Goal: Information Seeking & Learning: Learn about a topic

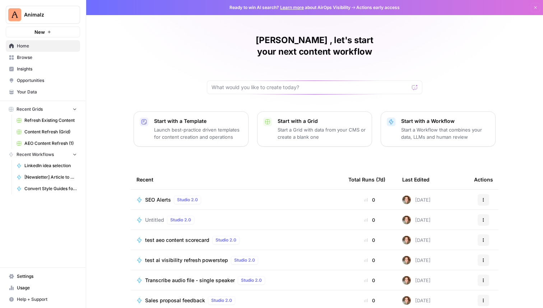
click at [33, 68] on span "Insights" at bounding box center [47, 69] width 60 height 6
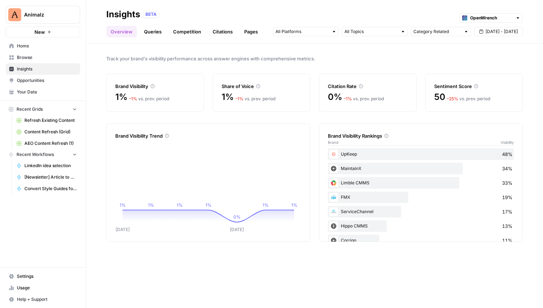
click at [145, 32] on link "Queries" at bounding box center [153, 32] width 26 height 12
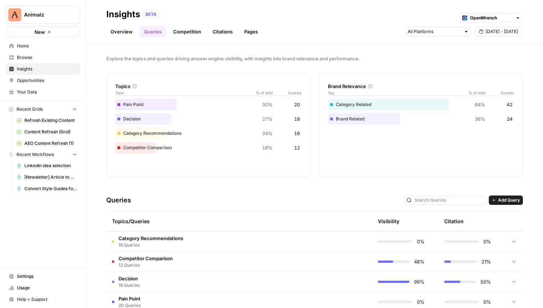
scroll to position [15, 0]
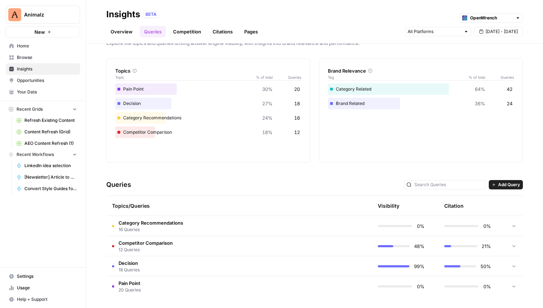
click at [116, 34] on link "Overview" at bounding box center [121, 32] width 31 height 12
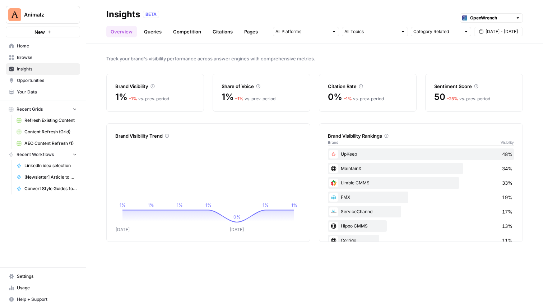
click at [155, 85] on icon at bounding box center [153, 86] width 4 height 4
click at [217, 32] on link "Citations" at bounding box center [222, 32] width 29 height 12
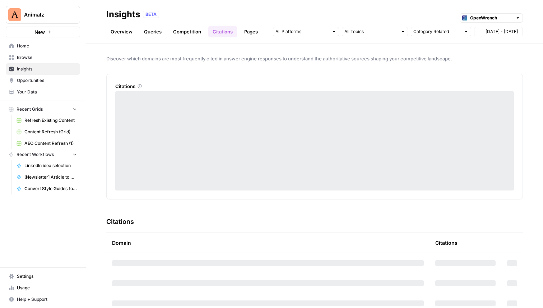
click at [190, 32] on link "Competition" at bounding box center [187, 32] width 37 height 12
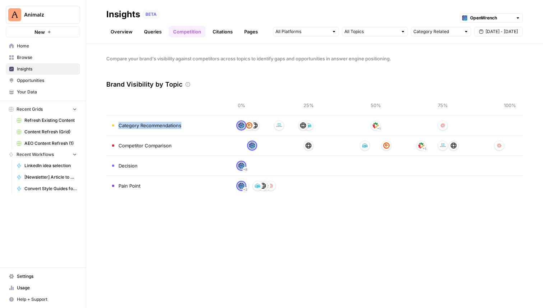
drag, startPoint x: 119, startPoint y: 126, endPoint x: 183, endPoint y: 125, distance: 63.6
click at [183, 125] on td "Category Recommendations" at bounding box center [167, 125] width 122 height 20
click at [221, 31] on link "Citations" at bounding box center [222, 32] width 29 height 12
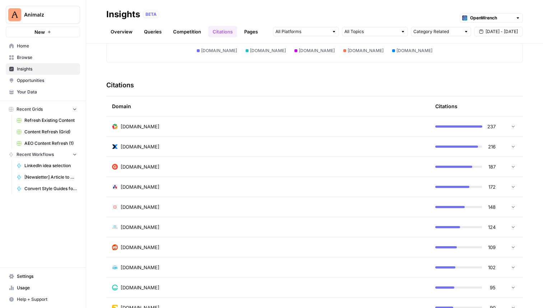
scroll to position [137, 0]
click at [123, 170] on td "[DOMAIN_NAME]" at bounding box center [267, 166] width 323 height 20
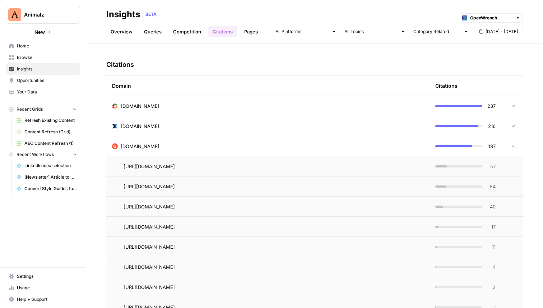
scroll to position [156, 0]
click at [132, 149] on span "[DOMAIN_NAME]" at bounding box center [140, 146] width 39 height 7
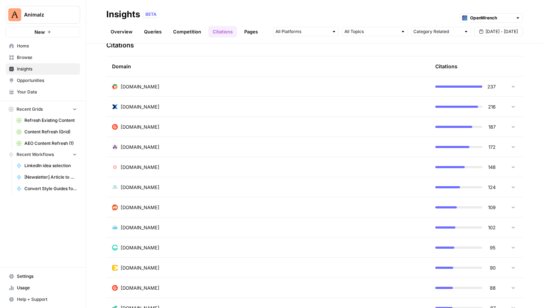
scroll to position [183, 0]
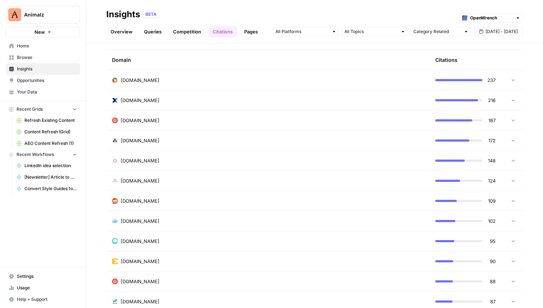
click at [188, 197] on div "[DOMAIN_NAME]" at bounding box center [268, 200] width 312 height 7
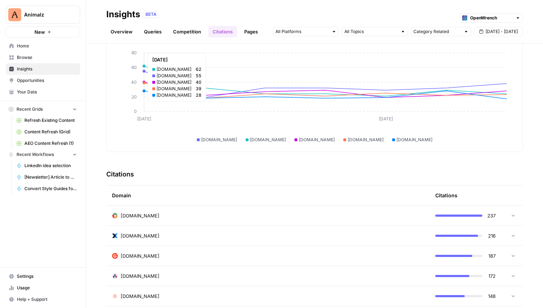
scroll to position [0, 0]
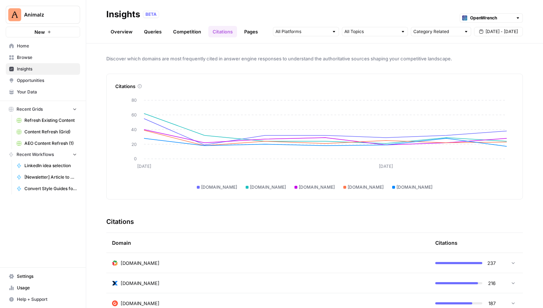
click at [122, 33] on link "Overview" at bounding box center [121, 32] width 31 height 12
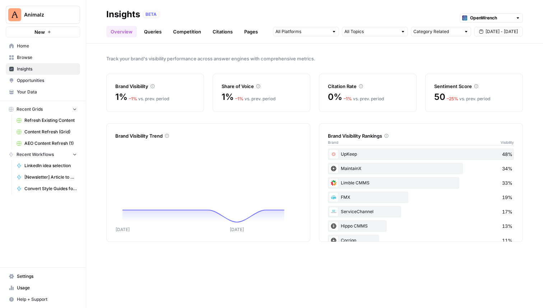
click at [151, 32] on link "Queries" at bounding box center [153, 32] width 26 height 12
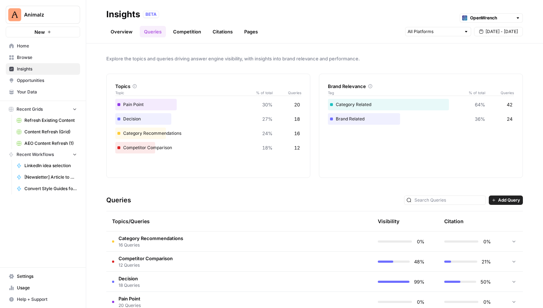
scroll to position [15, 0]
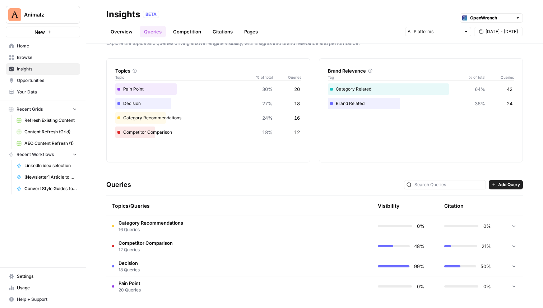
drag, startPoint x: 152, startPoint y: 221, endPoint x: 158, endPoint y: 223, distance: 6.1
click at [152, 221] on span "Category Recommendations" at bounding box center [151, 222] width 65 height 7
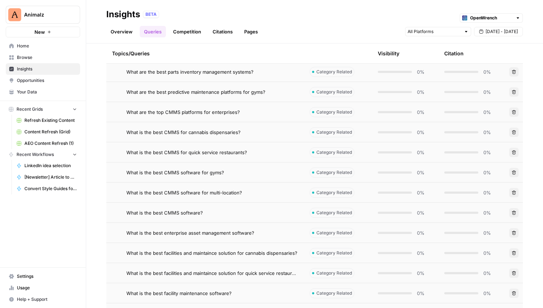
scroll to position [211, 0]
click at [216, 31] on link "Citations" at bounding box center [222, 32] width 29 height 12
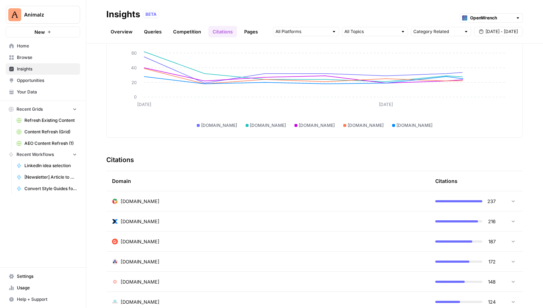
scroll to position [108, 0]
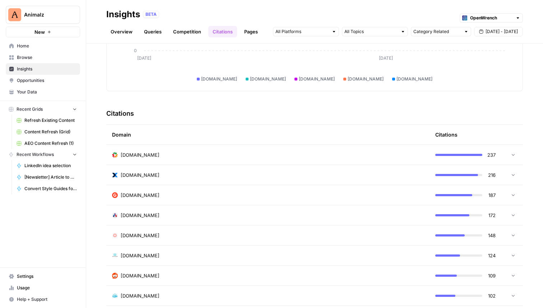
click at [138, 193] on div "[DOMAIN_NAME]" at bounding box center [268, 195] width 312 height 7
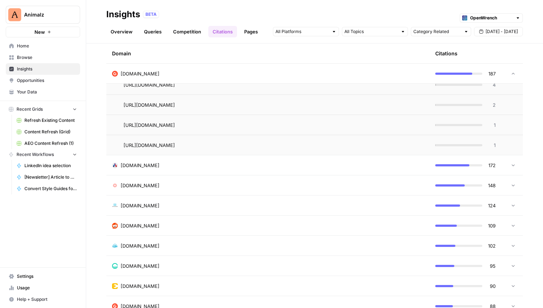
scroll to position [355, 0]
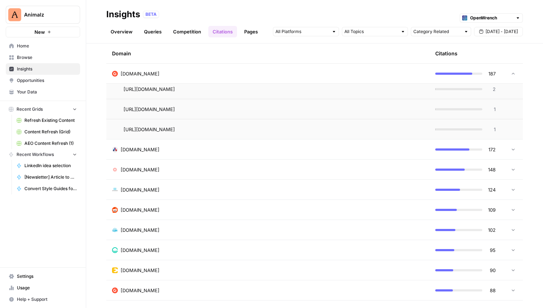
click at [142, 206] on span "[DOMAIN_NAME]" at bounding box center [140, 209] width 39 height 7
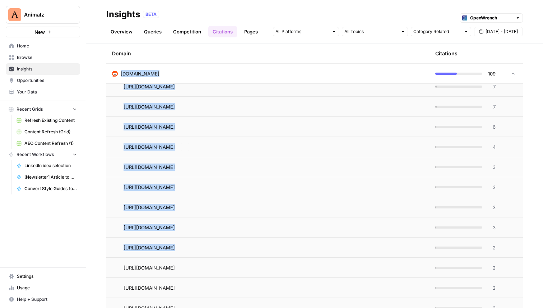
scroll to position [651, 0]
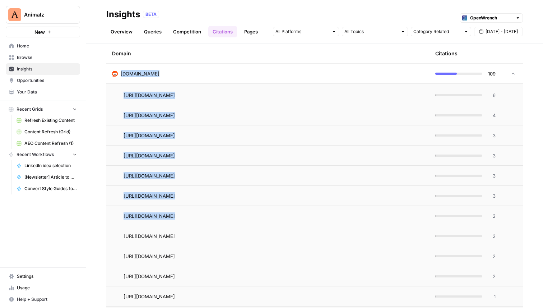
drag, startPoint x: 121, startPoint y: 88, endPoint x: 401, endPoint y: 201, distance: 302.2
copy tbody "[DOMAIN_NAME] 109 [URL][DOMAIN_NAME] 10 [URL][DOMAIN_NAME] 7 [URL][DOMAIN_NAME]…"
click at [187, 174] on icon "Go to page https://www.reddit.com/r/FacilityManagement/comments/1b1ki24/cmms_so…" at bounding box center [185, 176] width 4 height 4
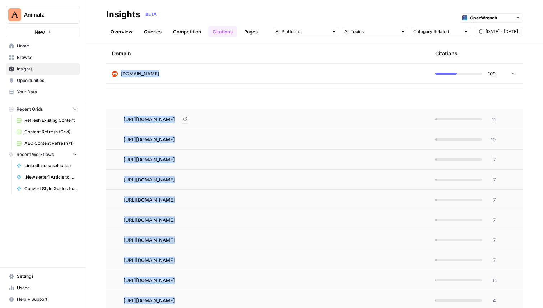
scroll to position [629, 0]
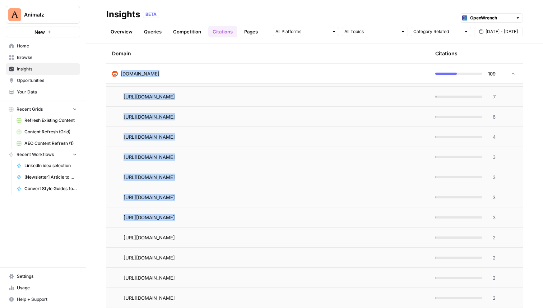
click at [152, 33] on link "Queries" at bounding box center [153, 32] width 26 height 12
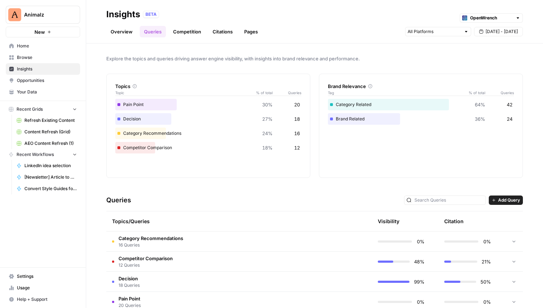
scroll to position [15, 0]
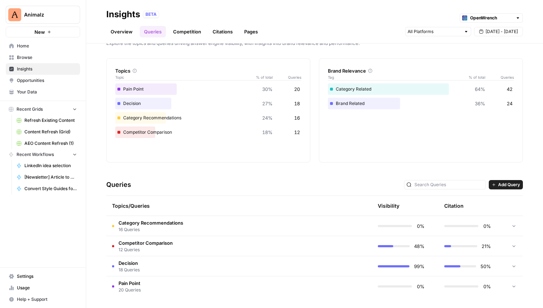
click at [160, 224] on span "Category Recommendations" at bounding box center [151, 222] width 65 height 7
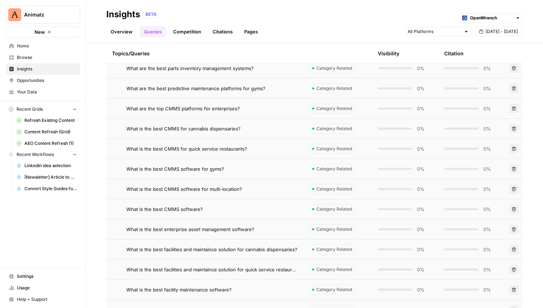
scroll to position [213, 0]
drag, startPoint x: 218, startPoint y: 191, endPoint x: 210, endPoint y: 192, distance: 8.3
click at [210, 192] on div "What is the best CMMS software for multi-location?" at bounding box center [213, 189] width 172 height 7
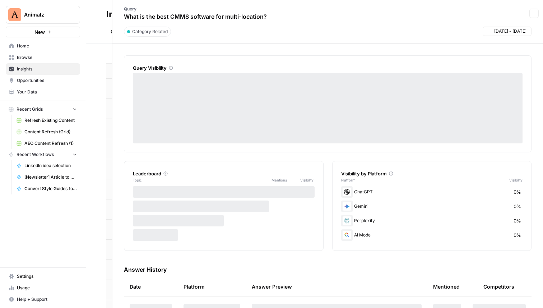
click at [210, 192] on div "Insights BETA OpenWrench Overview Queries Competition Citations Pages [DATE] - …" at bounding box center [314, 154] width 457 height 308
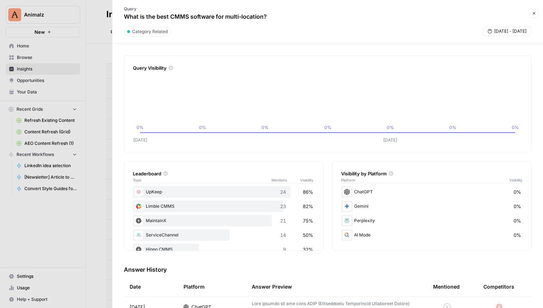
click at [533, 12] on icon "button" at bounding box center [534, 13] width 4 height 4
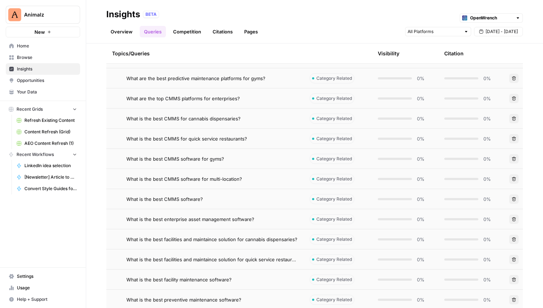
scroll to position [222, 0]
